Goal: Task Accomplishment & Management: Manage account settings

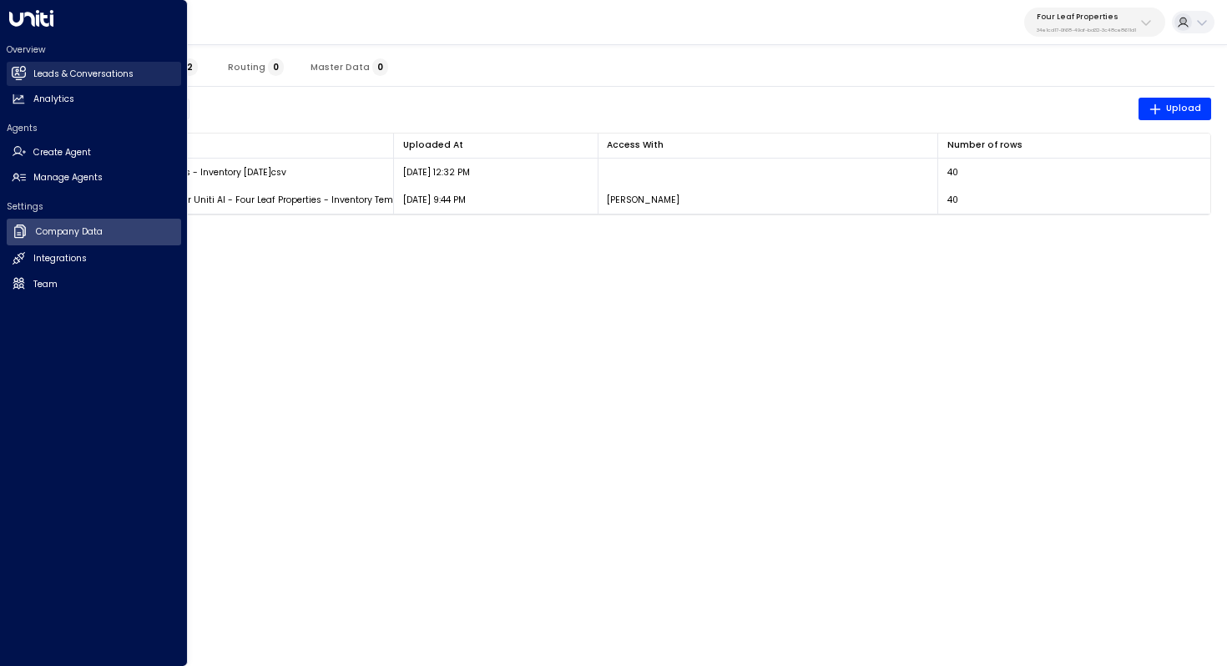
click at [59, 72] on h2 "Leads & Conversations" at bounding box center [83, 74] width 100 height 13
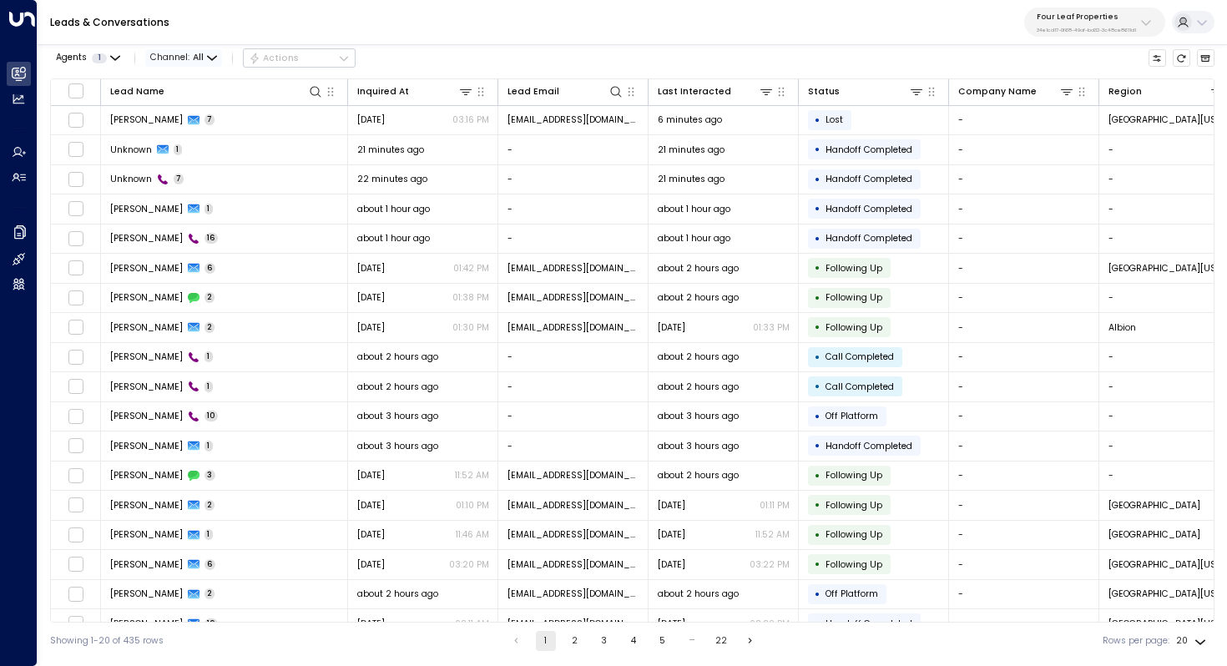
click at [211, 56] on icon "button" at bounding box center [212, 58] width 10 height 10
click at [197, 173] on span "Web Chat" at bounding box center [188, 177] width 48 height 13
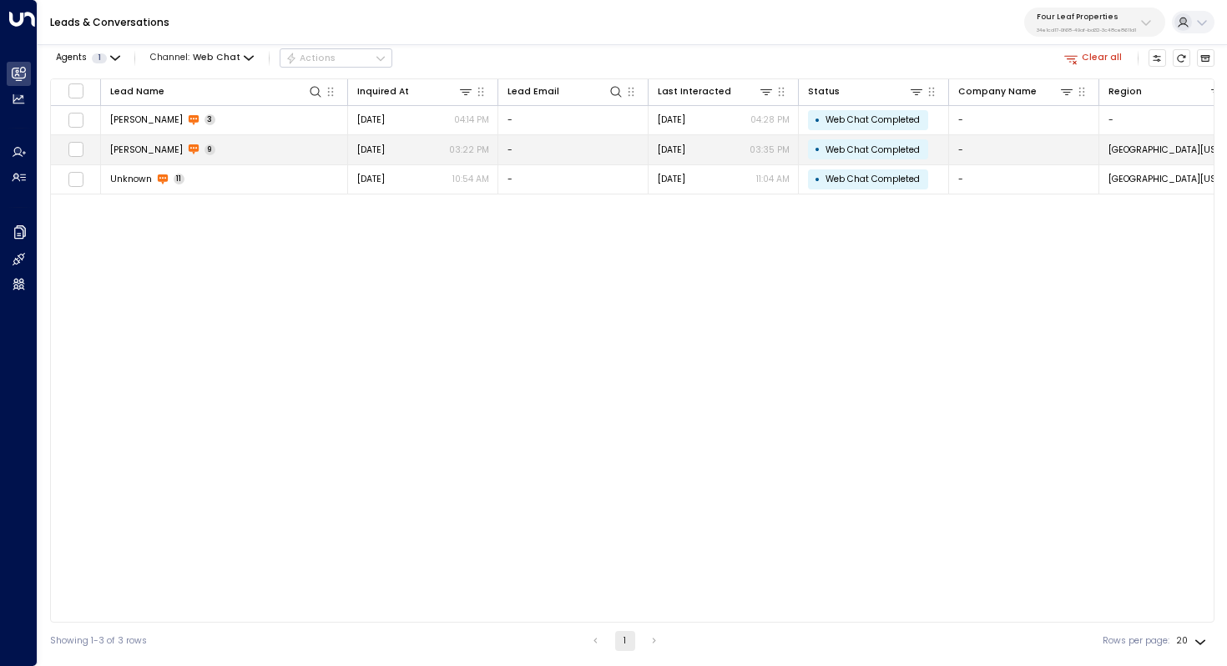
click at [195, 153] on td "[PERSON_NAME] 9" at bounding box center [224, 149] width 247 height 29
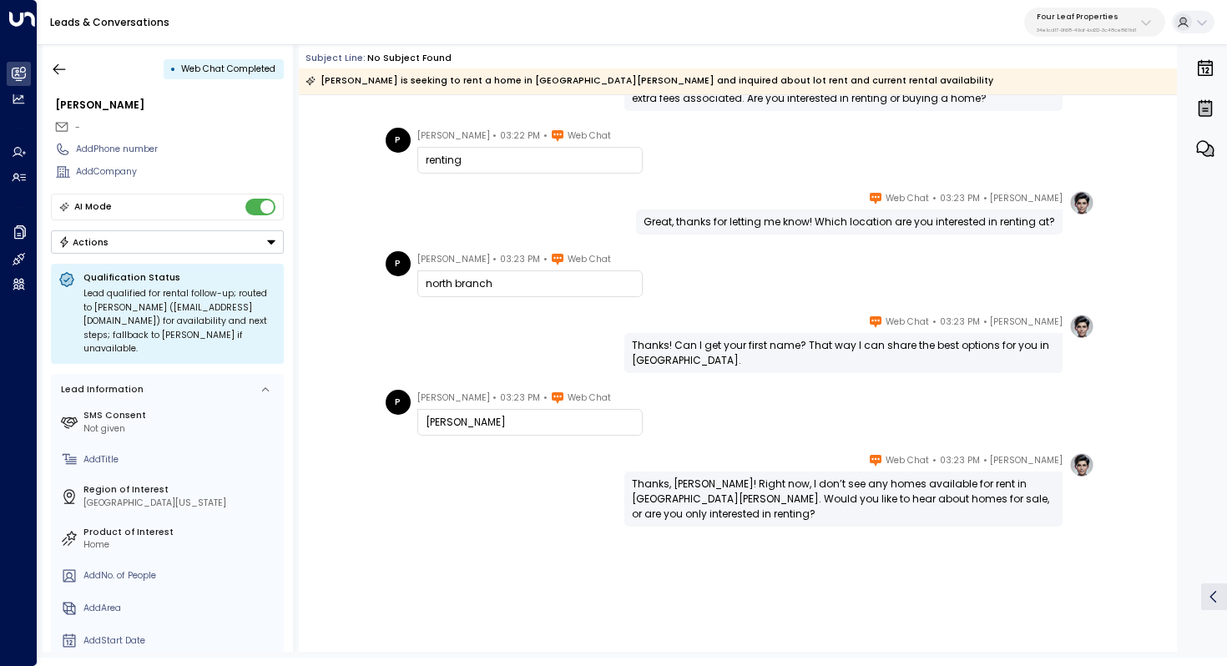
scroll to position [227, 0]
